Goal: Check status: Check status

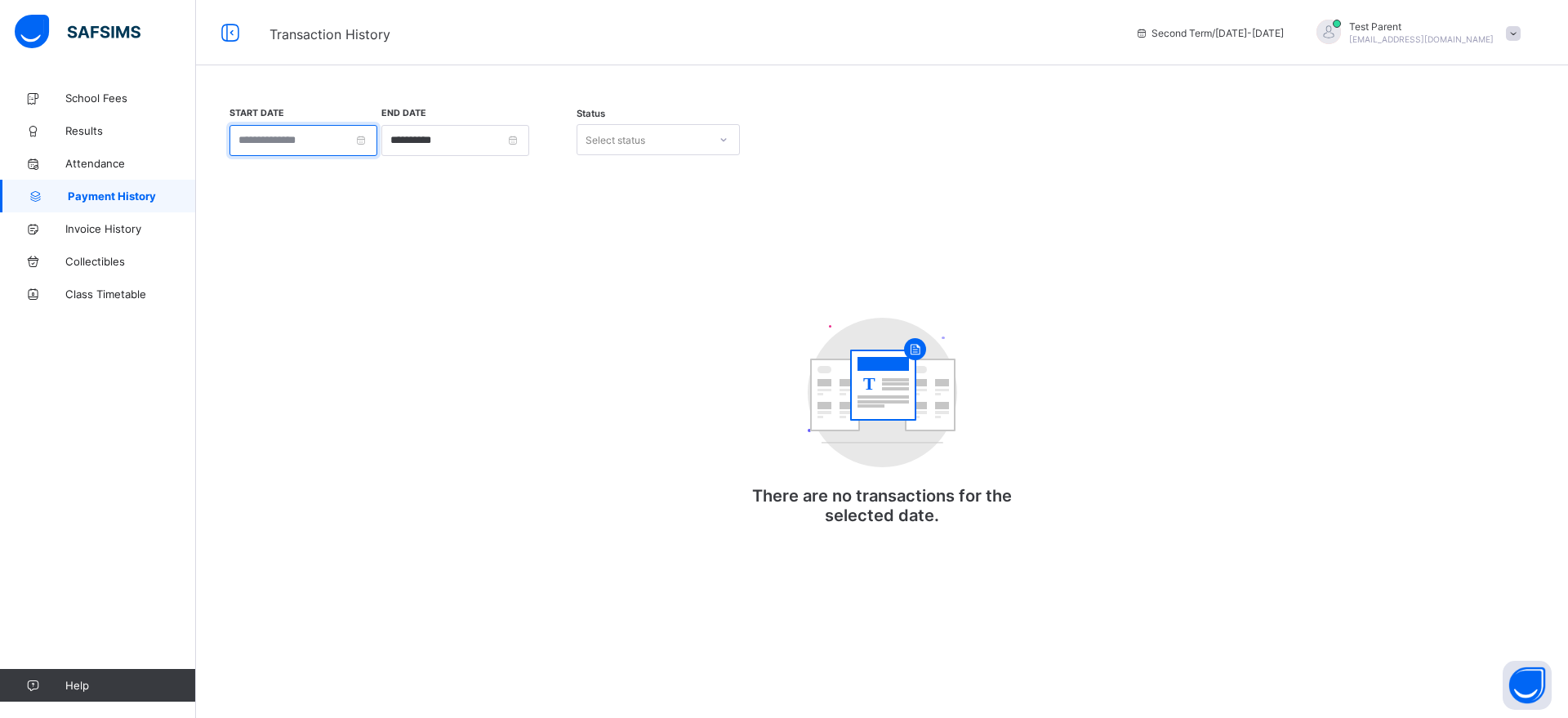
click at [351, 155] on input at bounding box center [303, 140] width 148 height 31
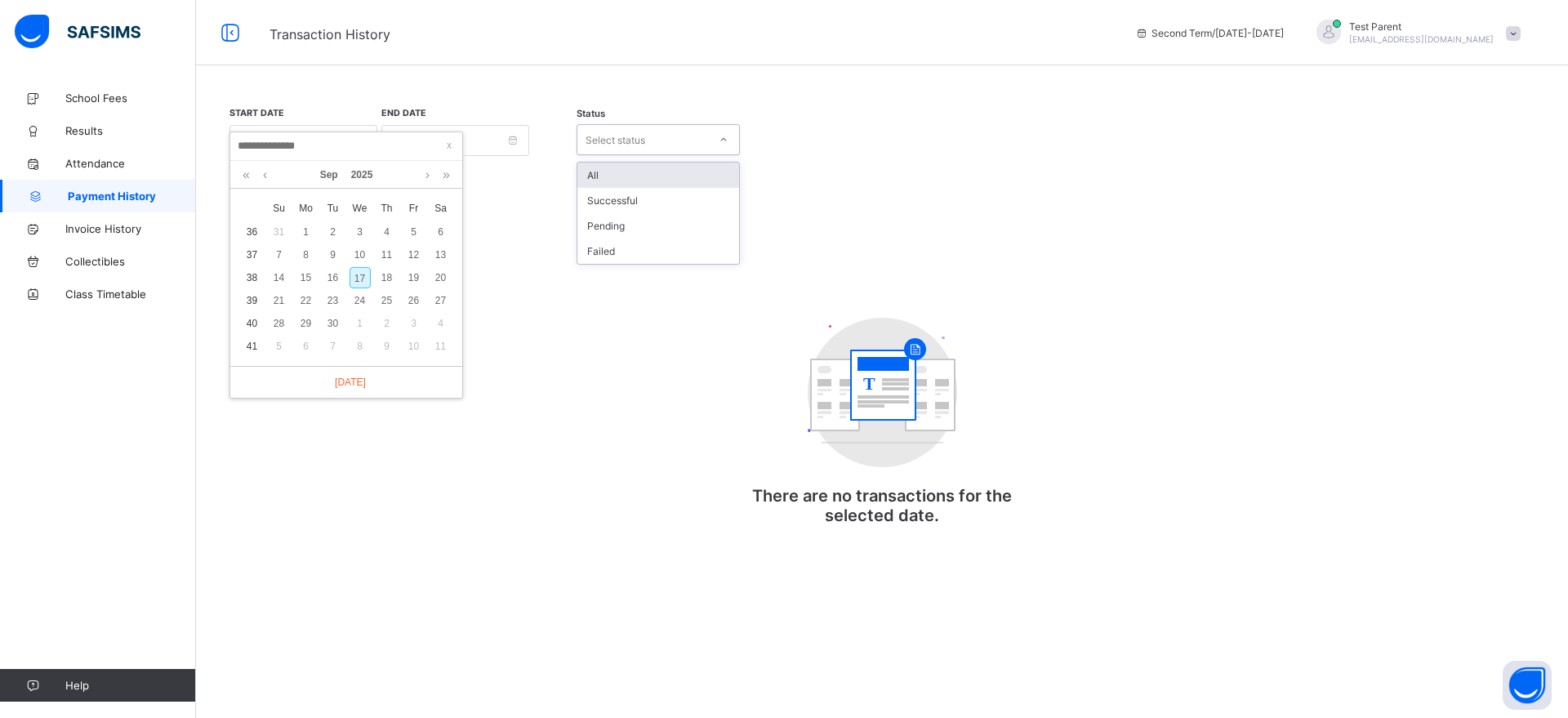
click at [604, 132] on div "Select status" at bounding box center [615, 139] width 59 height 31
click at [621, 196] on div "Successful" at bounding box center [658, 200] width 162 height 25
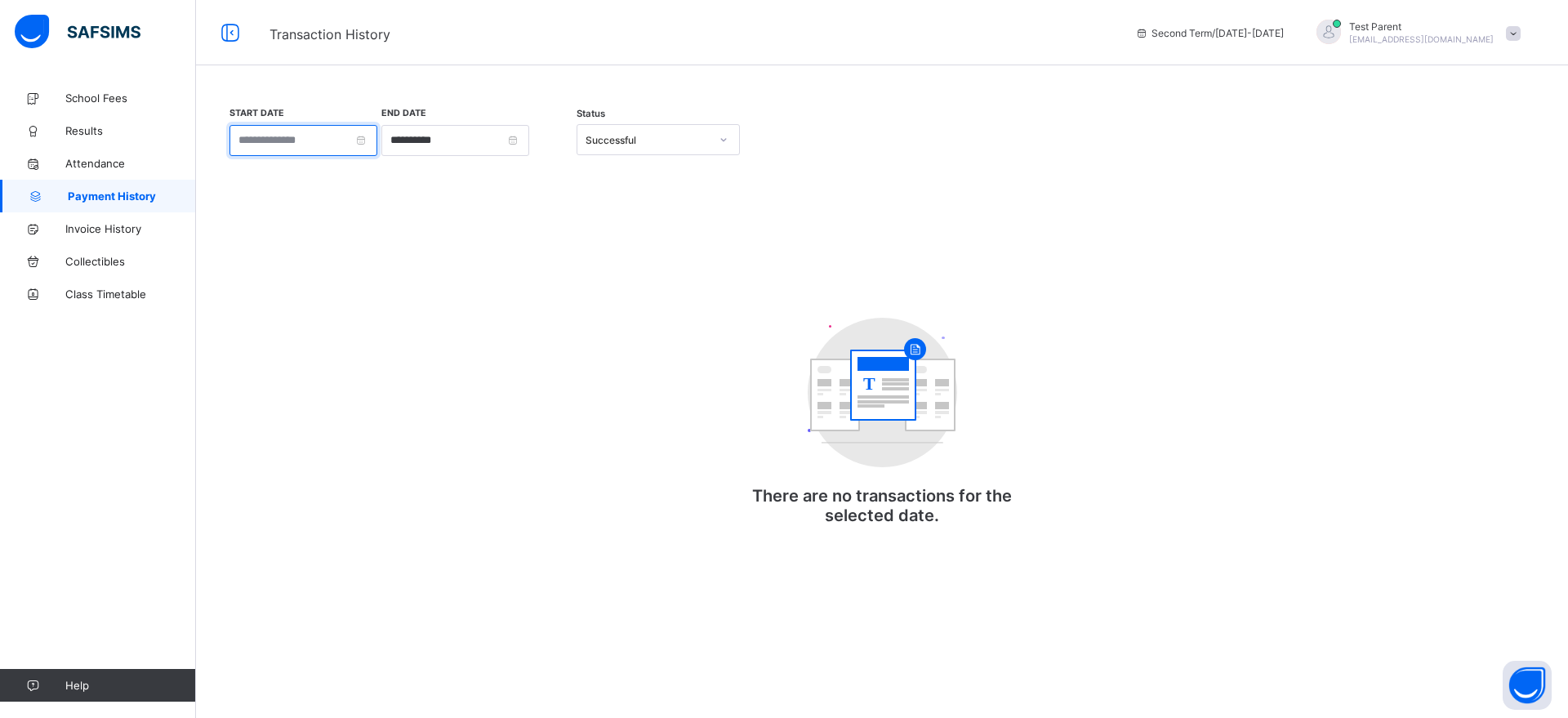
click at [377, 144] on input at bounding box center [303, 140] width 148 height 31
click at [245, 177] on link at bounding box center [246, 175] width 15 height 28
click at [276, 233] on div "1" at bounding box center [279, 232] width 21 height 21
type input "**********"
click at [95, 102] on span "School Fees" at bounding box center [131, 98] width 131 height 13
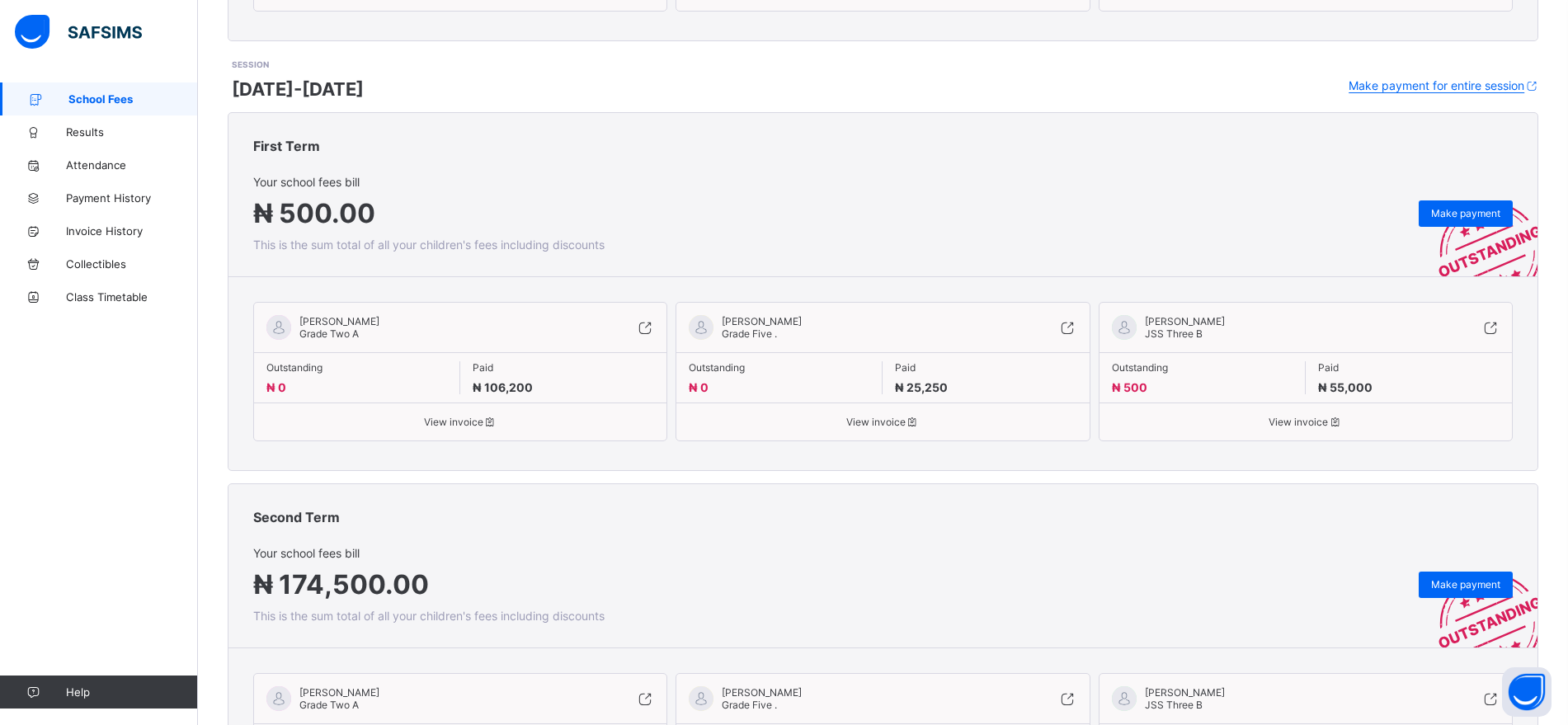
scroll to position [609, 0]
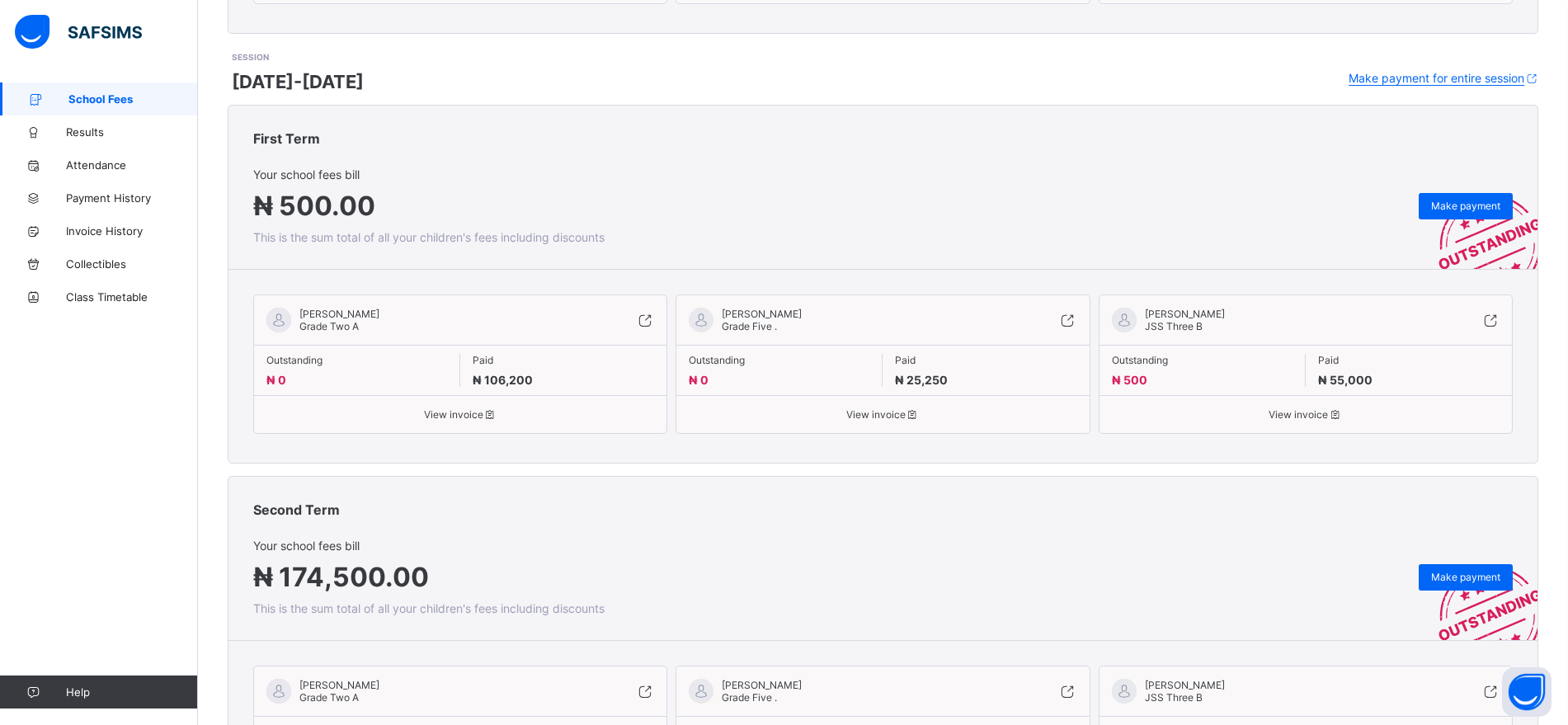
click at [496, 399] on div "View invoice" at bounding box center [460, 408] width 412 height 26
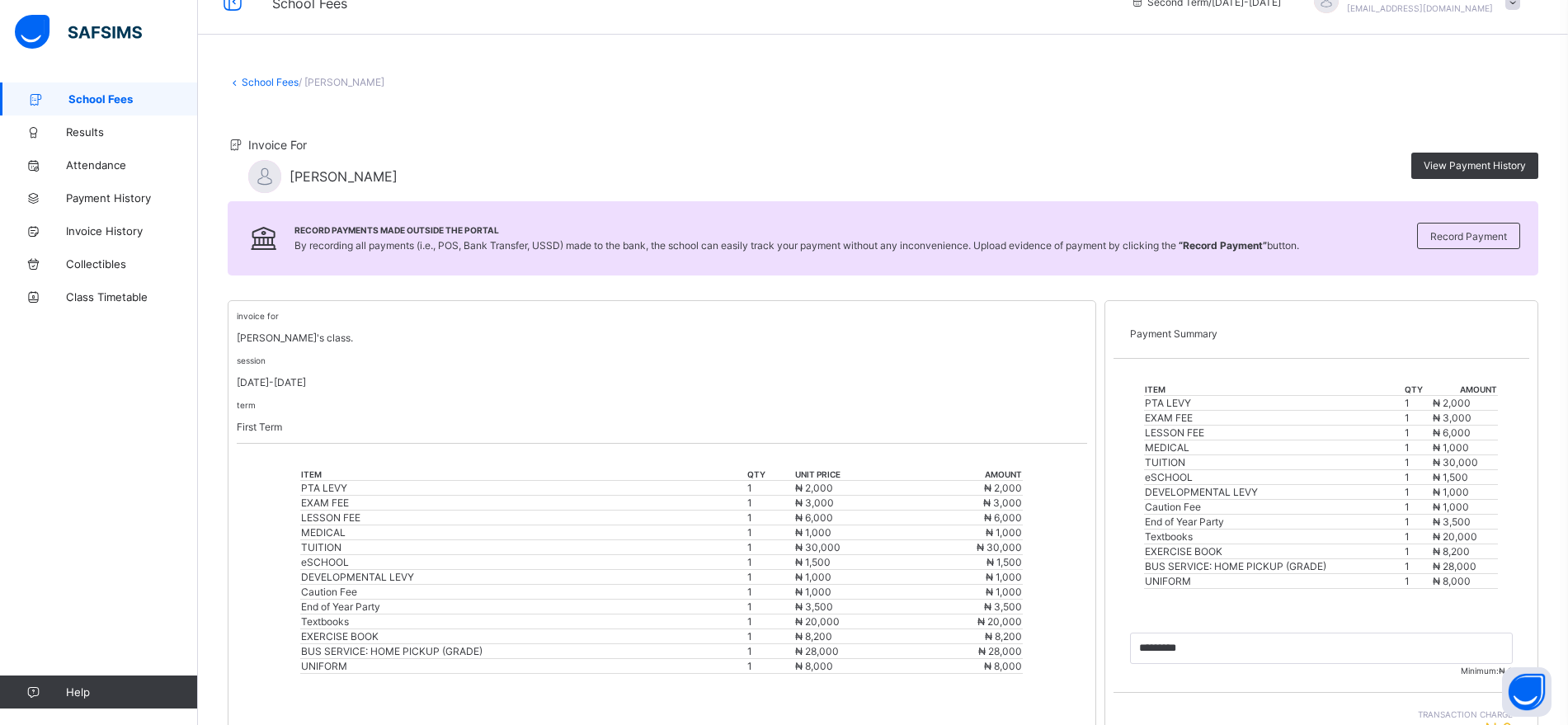
scroll to position [28, 0]
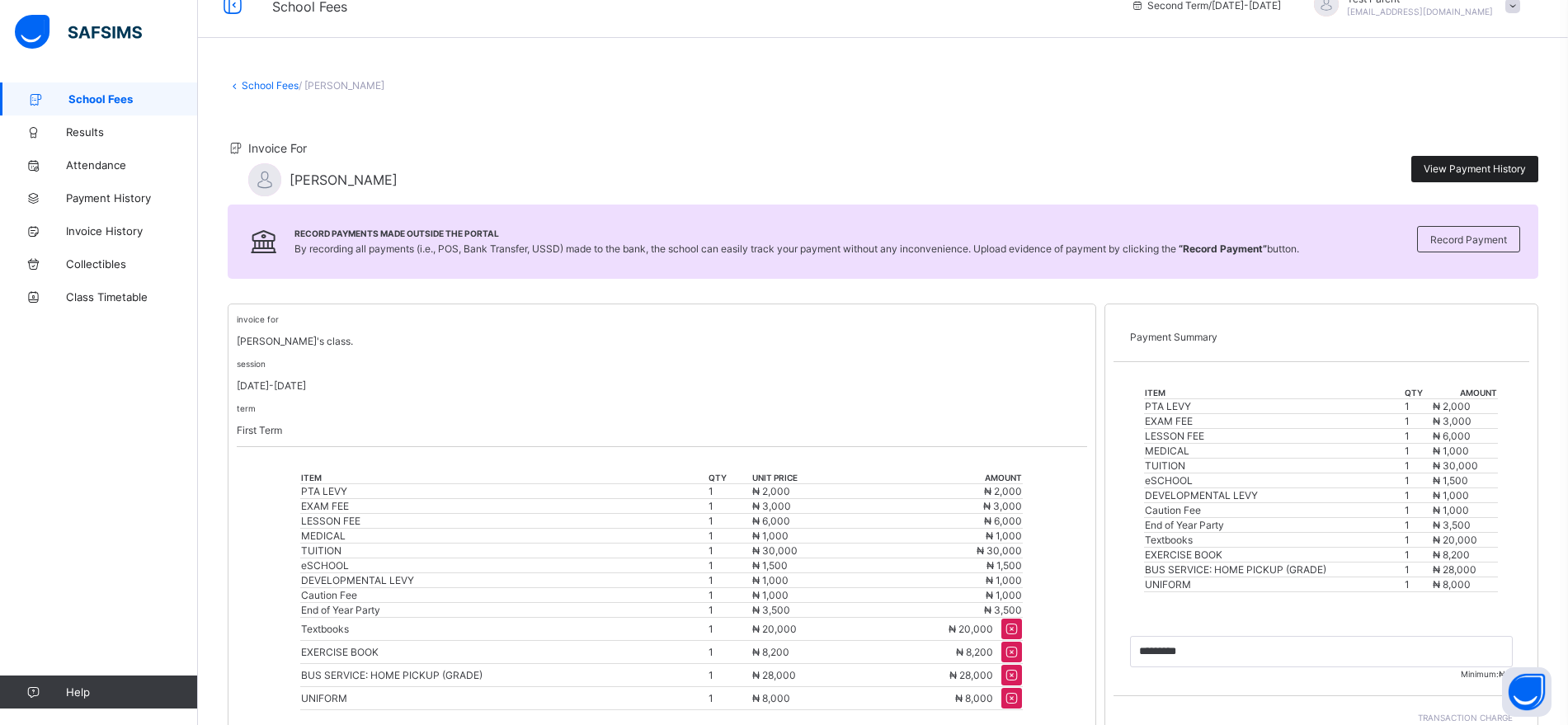
click at [1464, 165] on span "View Payment History" at bounding box center [1475, 169] width 102 height 12
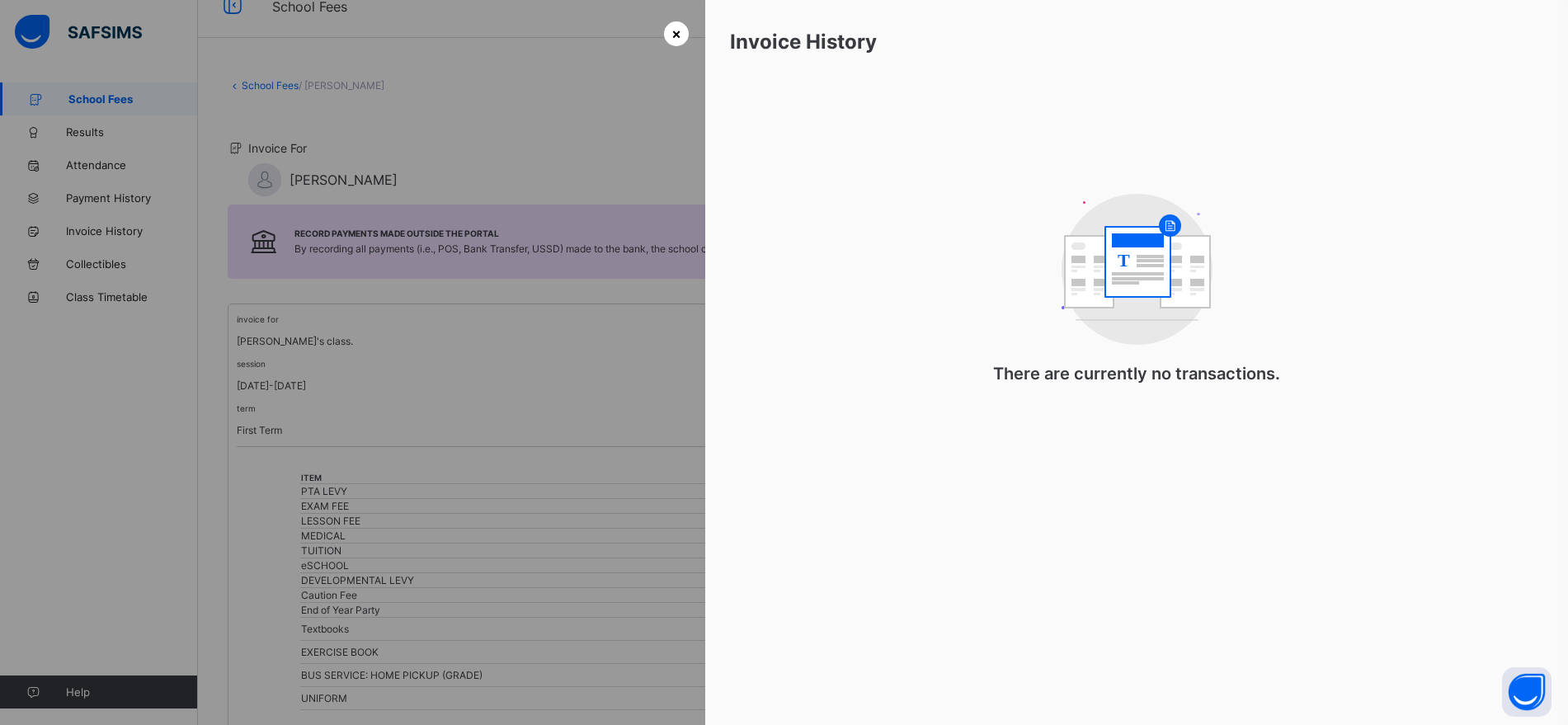
click at [671, 28] on span "×" at bounding box center [676, 33] width 10 height 17
